Goal: Find contact information: Find contact information

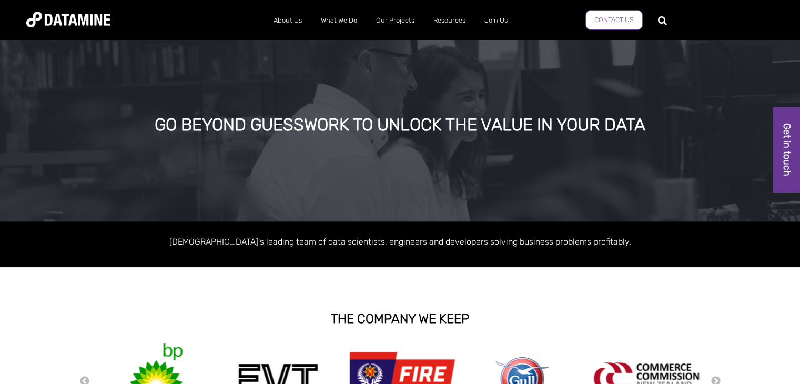
click at [603, 25] on link "Contact Us" at bounding box center [613, 20] width 57 height 20
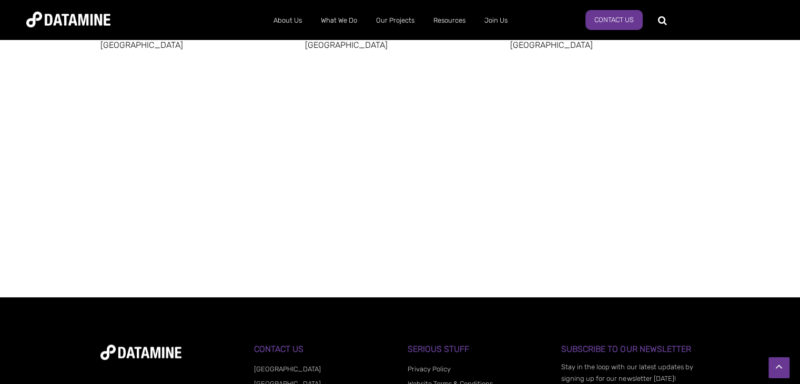
scroll to position [839, 0]
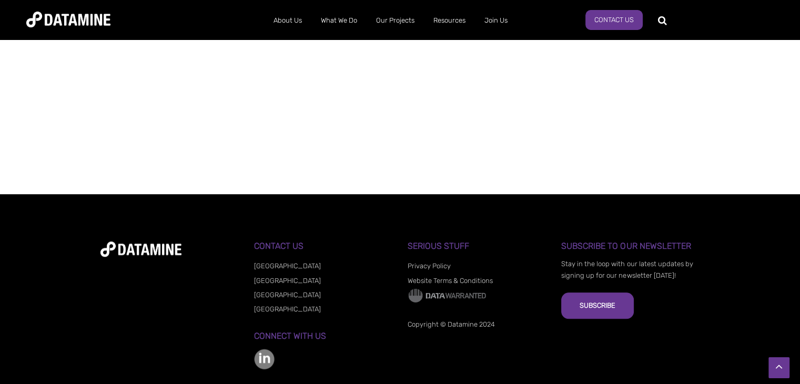
click at [430, 262] on link "Privacy Policy" at bounding box center [428, 266] width 43 height 8
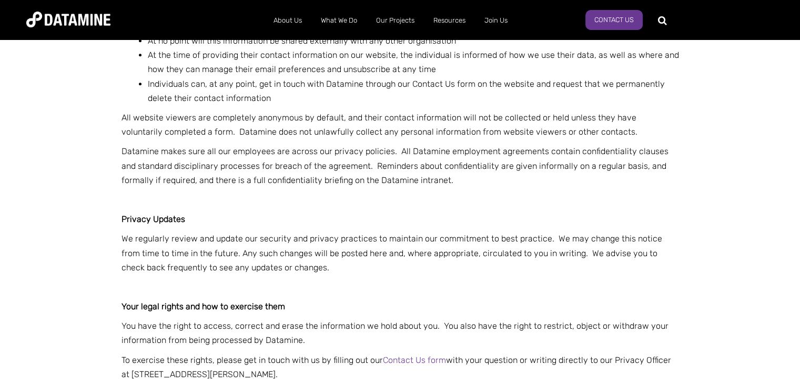
scroll to position [1117, 0]
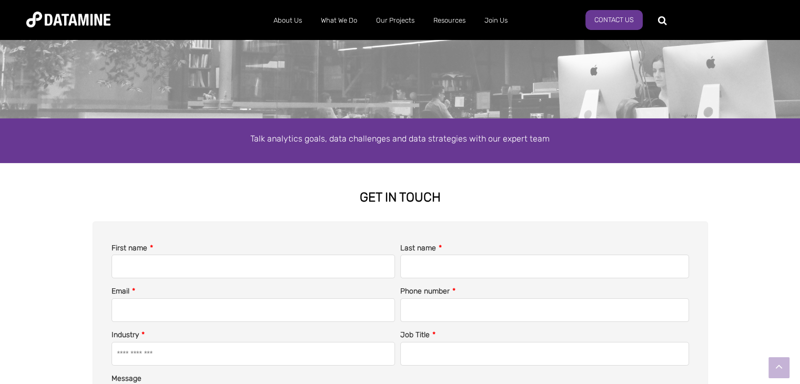
scroll to position [261, 0]
